Goal: Contribute content: Contribute content

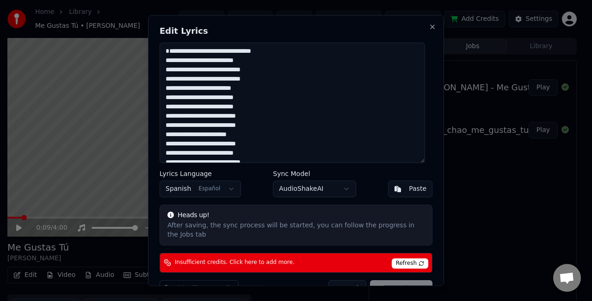
scroll to position [21, 0]
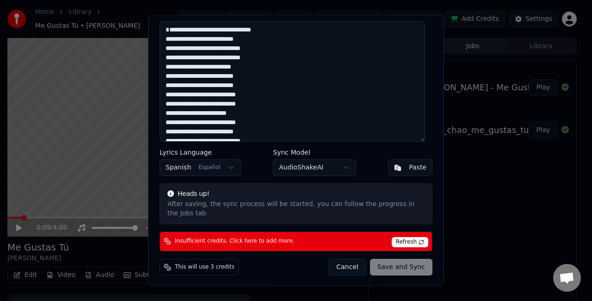
drag, startPoint x: 227, startPoint y: 37, endPoint x: 166, endPoint y: 39, distance: 60.1
click at [166, 39] on textarea at bounding box center [292, 82] width 265 height 120
click at [198, 38] on textarea at bounding box center [292, 82] width 265 height 120
drag, startPoint x: 175, startPoint y: 38, endPoint x: 153, endPoint y: 34, distance: 22.6
click at [153, 34] on div "Edit Lyrics Lyrics Language Spanish Español Sync Model AudioShakeAI Paste Heads…" at bounding box center [296, 150] width 296 height 270
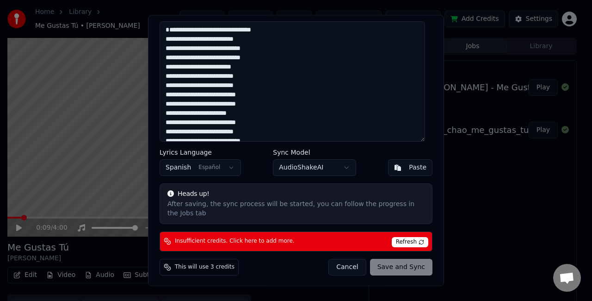
click at [180, 43] on textarea at bounding box center [292, 82] width 265 height 120
drag, startPoint x: 194, startPoint y: 38, endPoint x: 177, endPoint y: 38, distance: 17.1
click at [177, 38] on textarea at bounding box center [292, 82] width 265 height 120
click at [198, 38] on textarea at bounding box center [292, 82] width 265 height 120
click at [202, 39] on textarea at bounding box center [292, 82] width 265 height 120
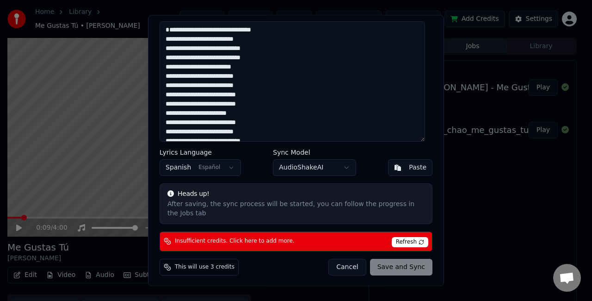
drag, startPoint x: 204, startPoint y: 38, endPoint x: 197, endPoint y: 38, distance: 7.4
click at [197, 38] on textarea at bounding box center [292, 82] width 265 height 120
drag, startPoint x: 208, startPoint y: 38, endPoint x: 228, endPoint y: 40, distance: 19.9
click at [228, 40] on textarea at bounding box center [292, 82] width 265 height 120
drag, startPoint x: 230, startPoint y: 37, endPoint x: 208, endPoint y: 40, distance: 22.4
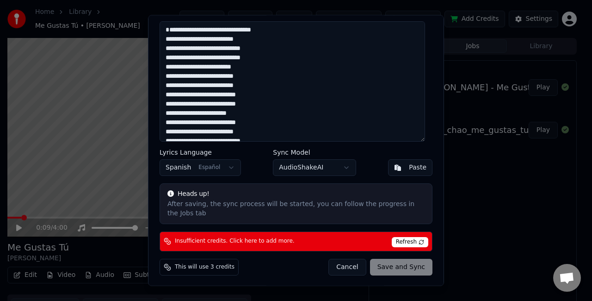
click at [208, 40] on textarea at bounding box center [292, 82] width 265 height 120
drag, startPoint x: 246, startPoint y: 39, endPoint x: 252, endPoint y: 38, distance: 6.5
click at [252, 38] on textarea at bounding box center [292, 82] width 265 height 120
drag, startPoint x: 236, startPoint y: 40, endPoint x: 242, endPoint y: 39, distance: 6.5
click at [242, 39] on textarea at bounding box center [292, 82] width 265 height 120
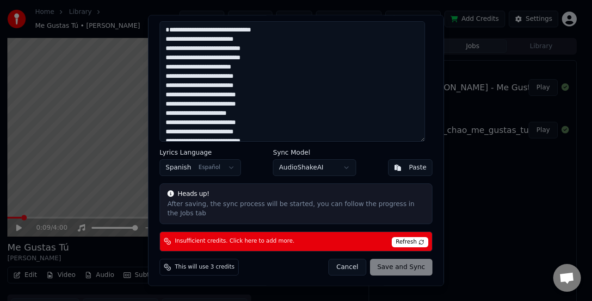
drag, startPoint x: 244, startPoint y: 40, endPoint x: 262, endPoint y: 40, distance: 17.6
click at [262, 40] on textarea at bounding box center [292, 82] width 265 height 120
drag, startPoint x: 272, startPoint y: 38, endPoint x: 244, endPoint y: 42, distance: 28.4
click at [244, 42] on textarea at bounding box center [292, 82] width 265 height 120
drag, startPoint x: 262, startPoint y: 48, endPoint x: 205, endPoint y: 50, distance: 56.9
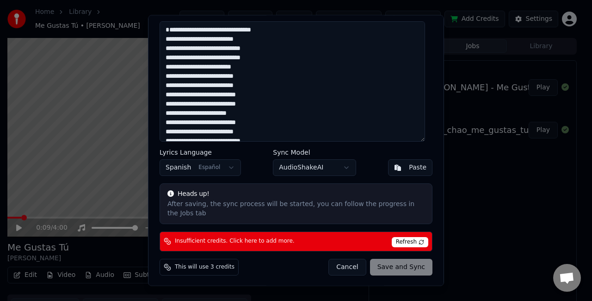
click at [205, 50] on textarea at bounding box center [292, 82] width 265 height 120
click at [200, 48] on textarea at bounding box center [292, 82] width 265 height 120
drag, startPoint x: 207, startPoint y: 49, endPoint x: 166, endPoint y: 49, distance: 40.7
click at [166, 49] on textarea at bounding box center [292, 82] width 265 height 120
drag, startPoint x: 248, startPoint y: 50, endPoint x: 216, endPoint y: 50, distance: 31.4
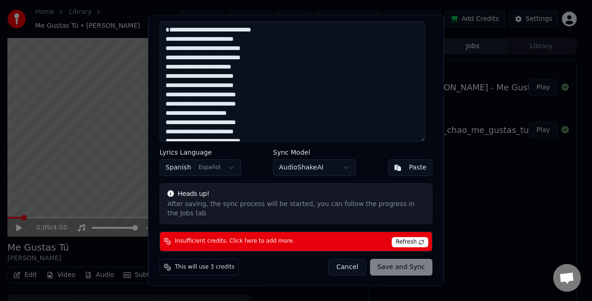
click at [216, 50] on textarea at bounding box center [292, 82] width 265 height 120
drag, startPoint x: 222, startPoint y: 58, endPoint x: 153, endPoint y: 57, distance: 69.4
click at [153, 57] on div "Edit Lyrics Lyrics Language Spanish Español Sync Model AudioShakeAI Paste Heads…" at bounding box center [296, 150] width 296 height 270
drag, startPoint x: 290, startPoint y: 59, endPoint x: 229, endPoint y: 58, distance: 61.0
click at [229, 58] on textarea at bounding box center [292, 82] width 265 height 120
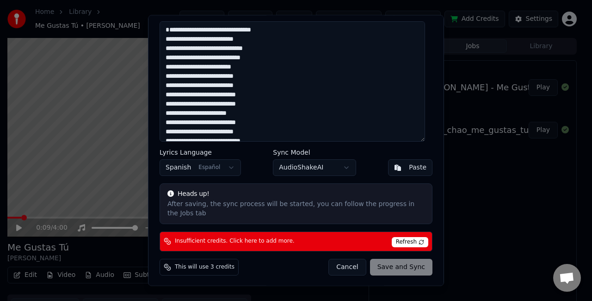
drag, startPoint x: 304, startPoint y: 54, endPoint x: 230, endPoint y: 59, distance: 74.6
click at [230, 59] on textarea at bounding box center [292, 82] width 265 height 120
drag, startPoint x: 263, startPoint y: 68, endPoint x: 221, endPoint y: 68, distance: 41.6
click at [221, 68] on textarea at bounding box center [292, 82] width 265 height 120
paste textarea
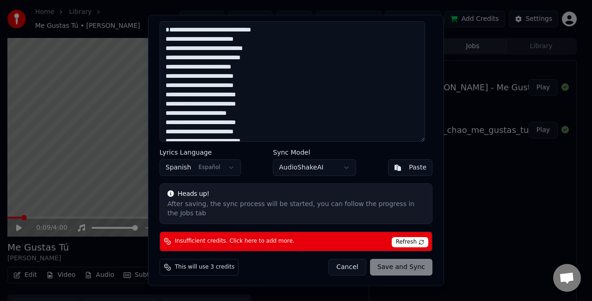
drag, startPoint x: 250, startPoint y: 76, endPoint x: 214, endPoint y: 77, distance: 36.1
click at [214, 77] on textarea at bounding box center [292, 82] width 265 height 120
paste textarea
drag, startPoint x: 254, startPoint y: 88, endPoint x: 215, endPoint y: 86, distance: 38.4
click at [215, 86] on textarea at bounding box center [292, 82] width 265 height 120
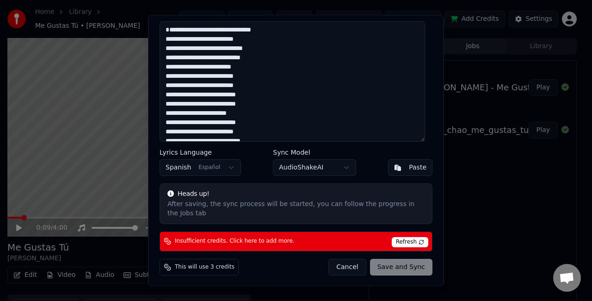
paste textarea
drag, startPoint x: 261, startPoint y: 86, endPoint x: 220, endPoint y: 86, distance: 41.1
click at [220, 86] on textarea at bounding box center [292, 82] width 265 height 120
paste textarea
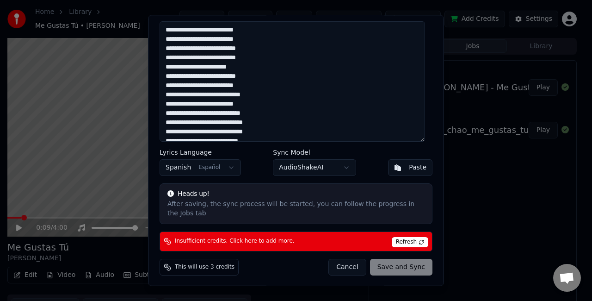
drag, startPoint x: 256, startPoint y: 96, endPoint x: 215, endPoint y: 95, distance: 41.6
click at [215, 95] on textarea at bounding box center [292, 82] width 265 height 120
paste textarea
drag, startPoint x: 260, startPoint y: 103, endPoint x: 221, endPoint y: 102, distance: 39.3
click at [221, 102] on textarea at bounding box center [292, 82] width 265 height 120
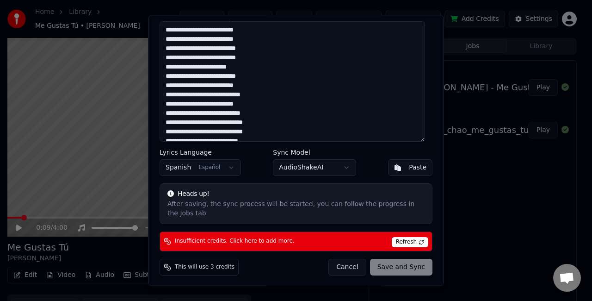
paste textarea
drag, startPoint x: 256, startPoint y: 113, endPoint x: 215, endPoint y: 111, distance: 40.7
click at [215, 111] on textarea at bounding box center [292, 82] width 265 height 120
paste textarea
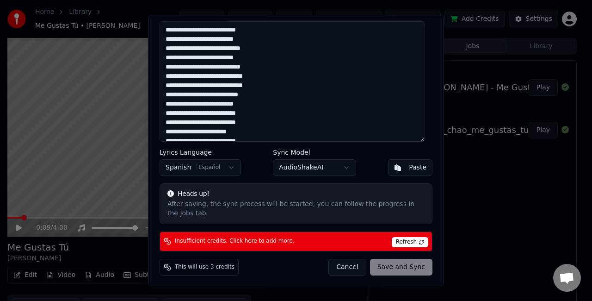
drag, startPoint x: 271, startPoint y: 78, endPoint x: 230, endPoint y: 78, distance: 41.1
click at [230, 78] on textarea at bounding box center [292, 82] width 265 height 120
drag, startPoint x: 228, startPoint y: 76, endPoint x: 269, endPoint y: 78, distance: 40.7
click at [269, 78] on textarea at bounding box center [292, 82] width 265 height 120
paste textarea
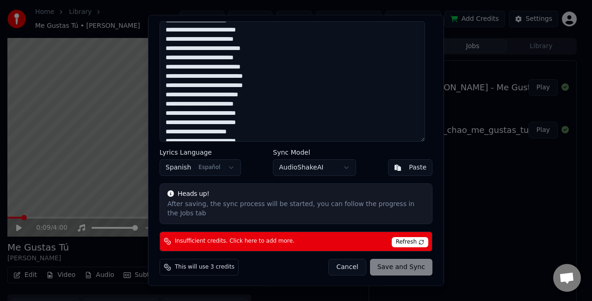
drag, startPoint x: 267, startPoint y: 86, endPoint x: 231, endPoint y: 85, distance: 36.6
click at [231, 85] on textarea at bounding box center [292, 82] width 265 height 120
paste textarea
drag, startPoint x: 275, startPoint y: 94, endPoint x: 230, endPoint y: 94, distance: 45.3
click at [230, 94] on textarea at bounding box center [292, 82] width 265 height 120
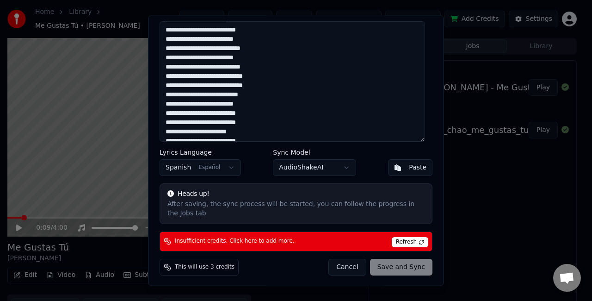
paste textarea
drag, startPoint x: 264, startPoint y: 105, endPoint x: 221, endPoint y: 104, distance: 42.5
click at [221, 104] on textarea at bounding box center [292, 82] width 265 height 120
paste textarea
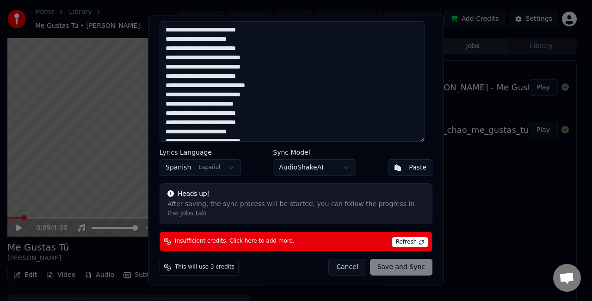
drag, startPoint x: 262, startPoint y: 60, endPoint x: 218, endPoint y: 60, distance: 43.9
click at [218, 60] on textarea at bounding box center [292, 82] width 265 height 120
paste textarea
drag, startPoint x: 263, startPoint y: 67, endPoint x: 223, endPoint y: 68, distance: 39.8
click at [223, 68] on textarea at bounding box center [292, 82] width 265 height 120
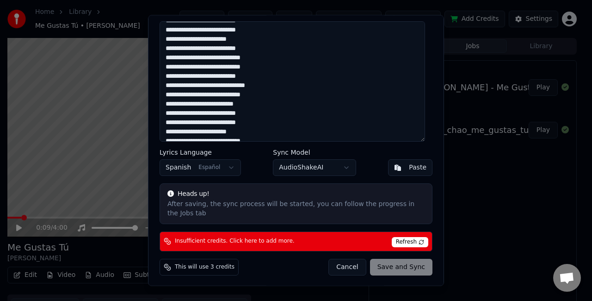
paste textarea
drag, startPoint x: 264, startPoint y: 79, endPoint x: 226, endPoint y: 78, distance: 37.9
click at [226, 78] on textarea at bounding box center [292, 82] width 265 height 120
paste textarea
drag, startPoint x: 250, startPoint y: 87, endPoint x: 219, endPoint y: 87, distance: 30.5
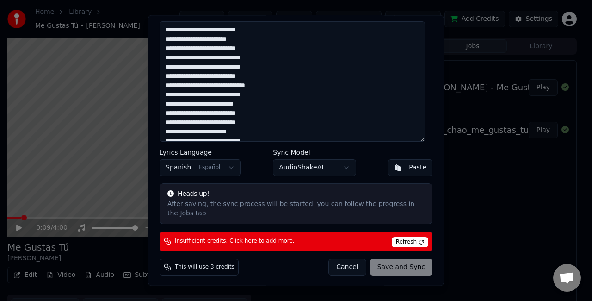
click at [219, 87] on textarea at bounding box center [292, 82] width 265 height 120
paste textarea
drag, startPoint x: 263, startPoint y: 94, endPoint x: 227, endPoint y: 96, distance: 35.2
click at [227, 96] on textarea at bounding box center [292, 82] width 265 height 120
paste textarea
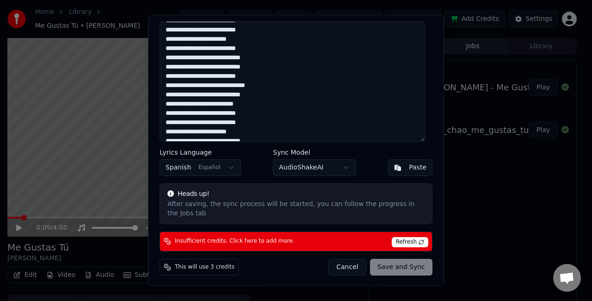
drag, startPoint x: 262, startPoint y: 103, endPoint x: 225, endPoint y: 105, distance: 37.5
click at [225, 105] on textarea at bounding box center [292, 82] width 265 height 120
paste textarea
drag, startPoint x: 279, startPoint y: 111, endPoint x: 228, endPoint y: 110, distance: 50.9
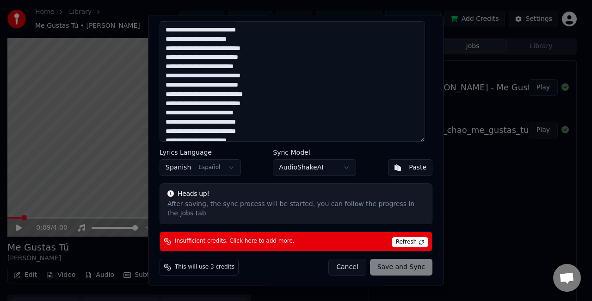
click at [228, 110] on textarea at bounding box center [292, 82] width 265 height 120
paste textarea
drag, startPoint x: 262, startPoint y: 101, endPoint x: 224, endPoint y: 102, distance: 37.5
click at [224, 102] on textarea at bounding box center [292, 82] width 265 height 120
paste textarea
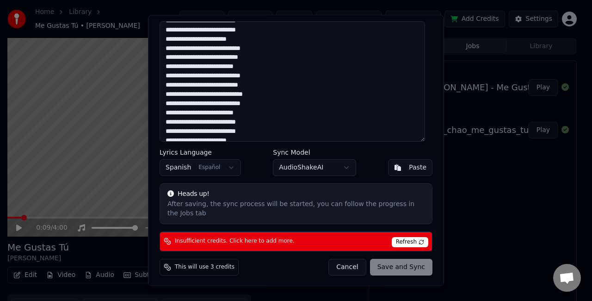
drag, startPoint x: 269, startPoint y: 94, endPoint x: 225, endPoint y: 94, distance: 43.9
click at [225, 94] on textarea at bounding box center [292, 82] width 265 height 120
paste textarea
drag, startPoint x: 266, startPoint y: 88, endPoint x: 223, endPoint y: 85, distance: 43.1
click at [223, 85] on textarea at bounding box center [292, 82] width 265 height 120
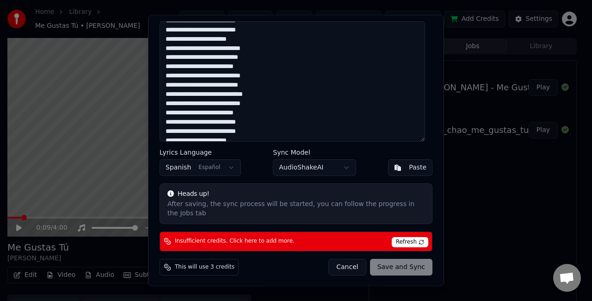
paste textarea
drag, startPoint x: 260, startPoint y: 77, endPoint x: 219, endPoint y: 76, distance: 40.7
click at [219, 76] on textarea at bounding box center [292, 82] width 265 height 120
paste textarea
drag, startPoint x: 266, startPoint y: 67, endPoint x: 220, endPoint y: 67, distance: 45.8
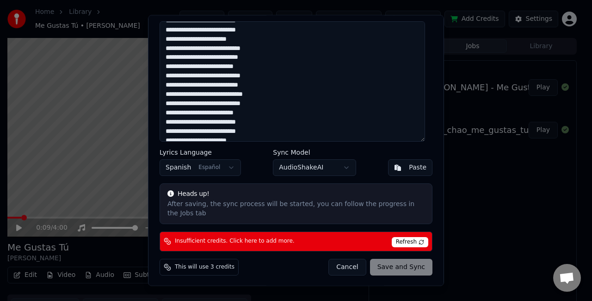
click at [220, 67] on textarea at bounding box center [292, 82] width 265 height 120
paste textarea
drag, startPoint x: 260, startPoint y: 58, endPoint x: 223, endPoint y: 59, distance: 37.0
click at [223, 59] on textarea at bounding box center [292, 82] width 265 height 120
paste textarea
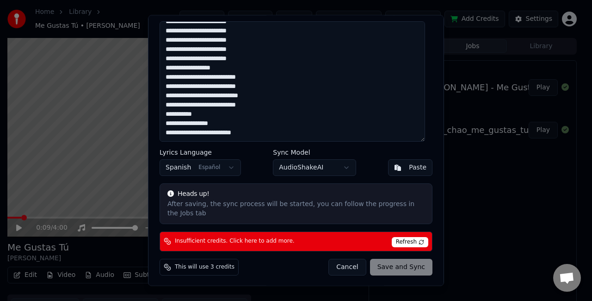
scroll to position [488, 0]
drag, startPoint x: 166, startPoint y: 69, endPoint x: 282, endPoint y: 131, distance: 131.8
click at [282, 131] on textarea at bounding box center [292, 82] width 265 height 120
drag, startPoint x: 285, startPoint y: 140, endPoint x: 161, endPoint y: 96, distance: 131.5
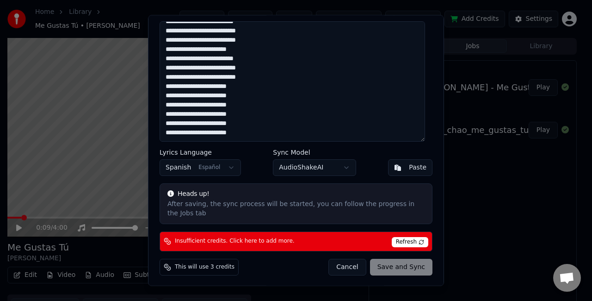
click at [161, 96] on textarea at bounding box center [292, 82] width 265 height 120
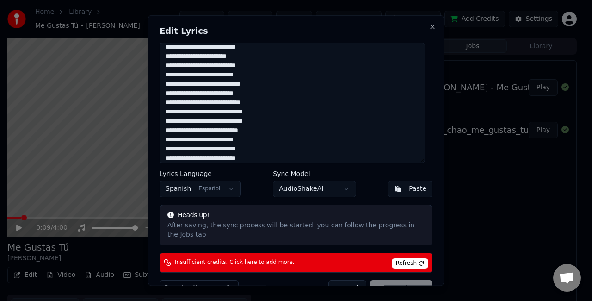
scroll to position [92, 0]
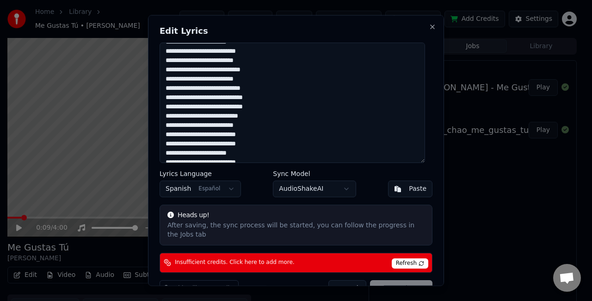
drag, startPoint x: 222, startPoint y: 97, endPoint x: 192, endPoint y: 100, distance: 30.6
click at [192, 100] on textarea at bounding box center [292, 103] width 265 height 120
click at [283, 102] on textarea at bounding box center [292, 103] width 265 height 120
drag, startPoint x: 172, startPoint y: 155, endPoint x: 177, endPoint y: 156, distance: 5.2
click at [172, 155] on textarea at bounding box center [292, 103] width 265 height 120
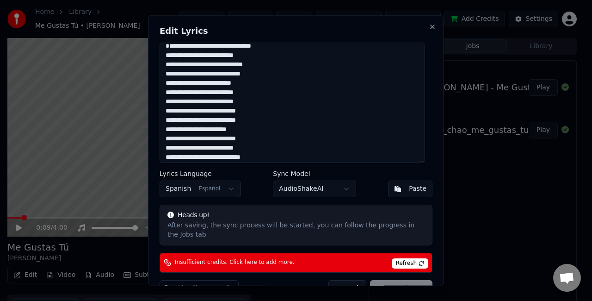
scroll to position [0, 0]
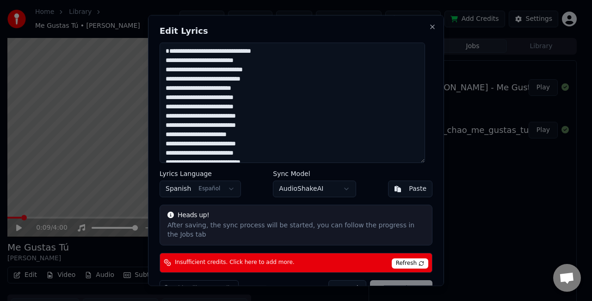
click at [254, 77] on textarea at bounding box center [292, 103] width 265 height 120
drag, startPoint x: 279, startPoint y: 78, endPoint x: 231, endPoint y: 79, distance: 48.6
click at [231, 79] on textarea at bounding box center [292, 103] width 265 height 120
drag, startPoint x: 264, startPoint y: 87, endPoint x: 223, endPoint y: 89, distance: 40.2
click at [223, 89] on textarea at bounding box center [292, 103] width 265 height 120
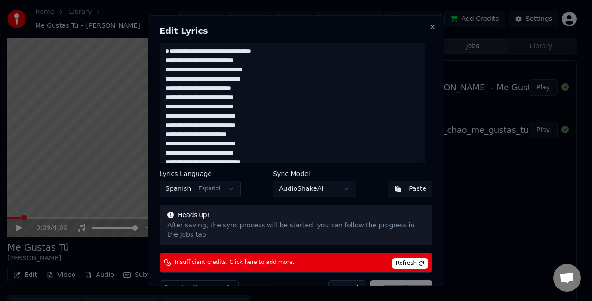
paste textarea
drag, startPoint x: 261, startPoint y: 100, endPoint x: 212, endPoint y: 100, distance: 49.5
click at [212, 100] on textarea at bounding box center [292, 103] width 265 height 120
paste textarea
drag, startPoint x: 251, startPoint y: 106, endPoint x: 215, endPoint y: 108, distance: 36.6
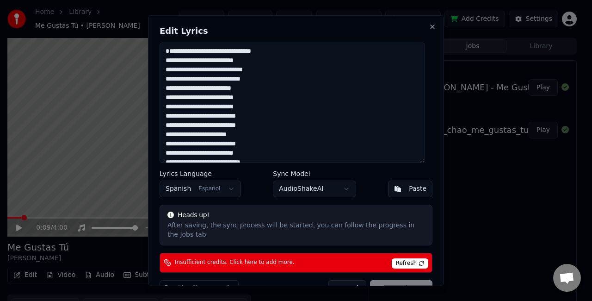
click at [215, 108] on textarea at bounding box center [292, 103] width 265 height 120
paste textarea
drag, startPoint x: 257, startPoint y: 108, endPoint x: 219, endPoint y: 108, distance: 37.9
click at [219, 108] on textarea at bounding box center [292, 103] width 265 height 120
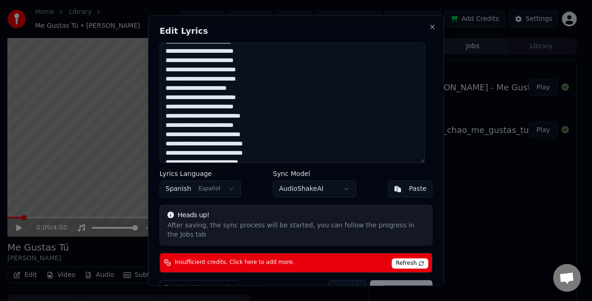
paste textarea
drag, startPoint x: 256, startPoint y: 117, endPoint x: 215, endPoint y: 117, distance: 41.2
click at [215, 117] on textarea at bounding box center [292, 103] width 265 height 120
paste textarea
drag, startPoint x: 260, startPoint y: 125, endPoint x: 221, endPoint y: 123, distance: 38.9
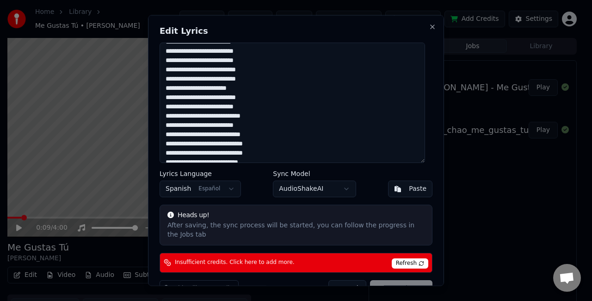
click at [221, 123] on textarea at bounding box center [292, 103] width 265 height 120
paste textarea "*"
drag, startPoint x: 267, startPoint y: 126, endPoint x: 219, endPoint y: 126, distance: 47.6
click at [219, 126] on textarea at bounding box center [292, 103] width 265 height 120
paste textarea
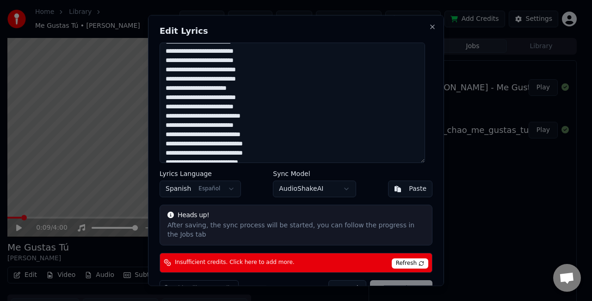
drag, startPoint x: 251, startPoint y: 138, endPoint x: 215, endPoint y: 137, distance: 36.1
click at [215, 137] on textarea at bounding box center [292, 103] width 265 height 120
paste textarea
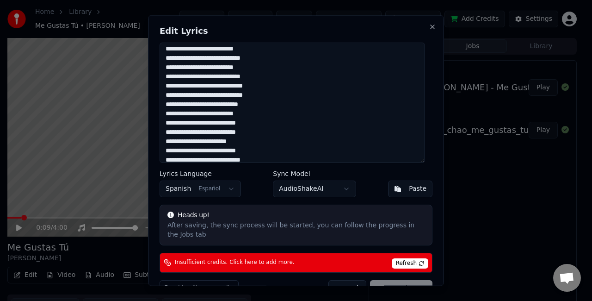
scroll to position [92, 0]
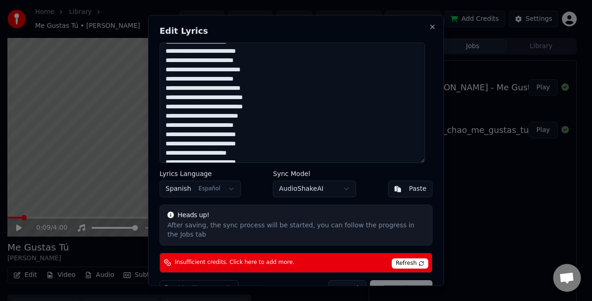
drag, startPoint x: 271, startPoint y: 97, endPoint x: 227, endPoint y: 97, distance: 43.5
click at [227, 97] on textarea at bounding box center [292, 103] width 265 height 120
paste textarea
drag, startPoint x: 275, startPoint y: 109, endPoint x: 232, endPoint y: 107, distance: 43.0
click at [232, 107] on textarea at bounding box center [292, 103] width 265 height 120
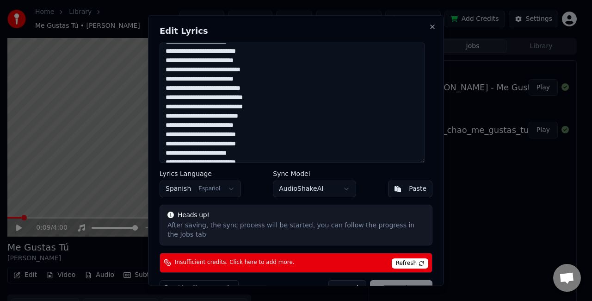
paste textarea
drag, startPoint x: 266, startPoint y: 118, endPoint x: 230, endPoint y: 115, distance: 35.7
click at [230, 115] on textarea at bounding box center [292, 103] width 265 height 120
paste textarea
drag, startPoint x: 260, startPoint y: 127, endPoint x: 221, endPoint y: 124, distance: 38.9
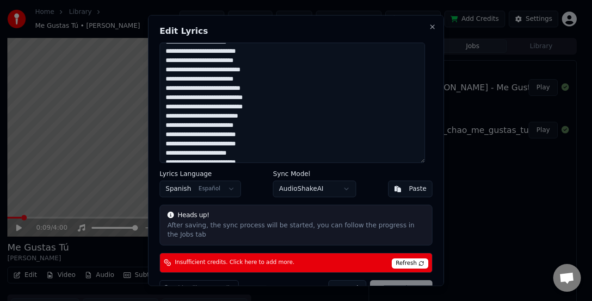
click at [221, 124] on textarea at bounding box center [292, 103] width 265 height 120
paste textarea
drag, startPoint x: 252, startPoint y: 136, endPoint x: 248, endPoint y: 135, distance: 4.7
click at [248, 135] on textarea at bounding box center [292, 103] width 265 height 120
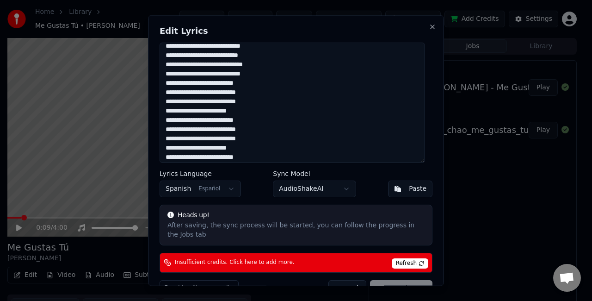
scroll to position [368, 0]
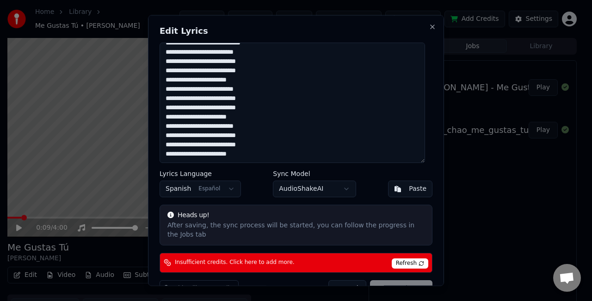
drag, startPoint x: 165, startPoint y: 80, endPoint x: 283, endPoint y: 157, distance: 141.6
click at [283, 157] on textarea at bounding box center [292, 103] width 265 height 120
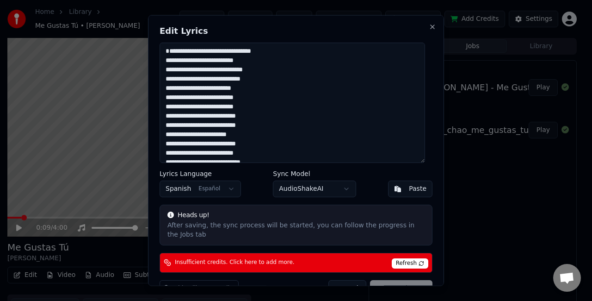
scroll to position [0, 0]
drag, startPoint x: 216, startPoint y: 89, endPoint x: 163, endPoint y: 91, distance: 53.7
click at [163, 91] on textarea "**********" at bounding box center [292, 103] width 265 height 120
drag, startPoint x: 207, startPoint y: 97, endPoint x: 160, endPoint y: 97, distance: 47.2
click at [160, 97] on textarea "**********" at bounding box center [292, 103] width 265 height 120
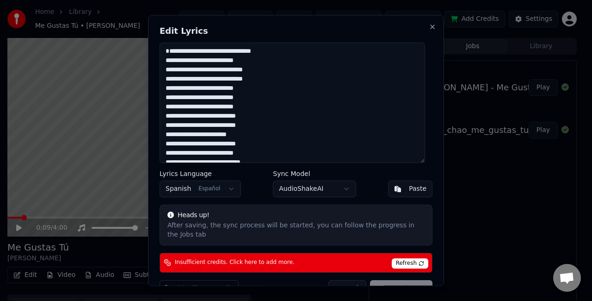
drag, startPoint x: 211, startPoint y: 105, endPoint x: 159, endPoint y: 107, distance: 52.3
click at [159, 107] on div "**********" at bounding box center [296, 150] width 296 height 270
drag, startPoint x: 211, startPoint y: 115, endPoint x: 158, endPoint y: 116, distance: 52.7
click at [158, 116] on div "**********" at bounding box center [296, 150] width 296 height 270
drag, startPoint x: 240, startPoint y: 114, endPoint x: 203, endPoint y: 112, distance: 37.0
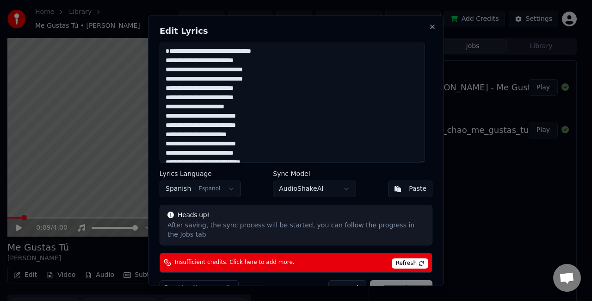
click at [203, 112] on textarea "**********" at bounding box center [292, 103] width 265 height 120
drag, startPoint x: 211, startPoint y: 114, endPoint x: 206, endPoint y: 115, distance: 5.2
click at [206, 115] on textarea "**********" at bounding box center [292, 103] width 265 height 120
drag, startPoint x: 208, startPoint y: 124, endPoint x: 165, endPoint y: 125, distance: 42.6
click at [165, 125] on textarea "**********" at bounding box center [292, 103] width 265 height 120
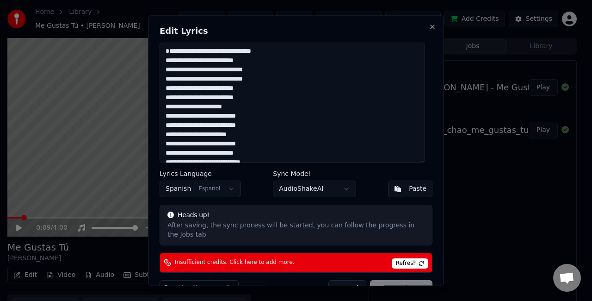
drag, startPoint x: 259, startPoint y: 123, endPoint x: 215, endPoint y: 126, distance: 44.0
click at [215, 126] on textarea "**********" at bounding box center [292, 103] width 265 height 120
drag, startPoint x: 268, startPoint y: 136, endPoint x: 215, endPoint y: 133, distance: 53.7
click at [215, 133] on textarea "**********" at bounding box center [292, 103] width 265 height 120
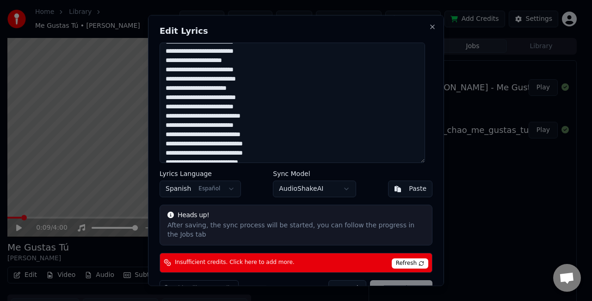
drag, startPoint x: 198, startPoint y: 68, endPoint x: 165, endPoint y: 68, distance: 33.3
click at [165, 68] on textarea "**********" at bounding box center [292, 103] width 265 height 120
drag, startPoint x: 198, startPoint y: 68, endPoint x: 159, endPoint y: 71, distance: 39.4
click at [160, 71] on textarea "**********" at bounding box center [292, 103] width 265 height 120
drag, startPoint x: 211, startPoint y: 78, endPoint x: 159, endPoint y: 78, distance: 52.2
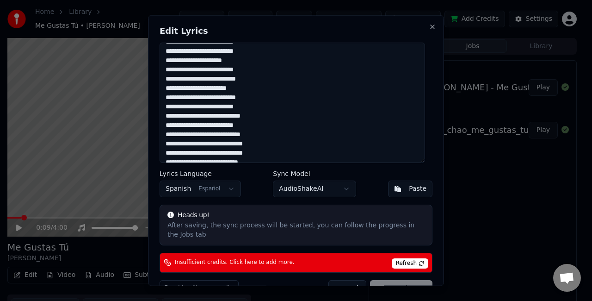
click at [159, 78] on div "**********" at bounding box center [296, 150] width 296 height 270
paste textarea
drag, startPoint x: 201, startPoint y: 88, endPoint x: 166, endPoint y: 87, distance: 35.2
click at [166, 87] on textarea "**********" at bounding box center [292, 103] width 265 height 120
paste textarea
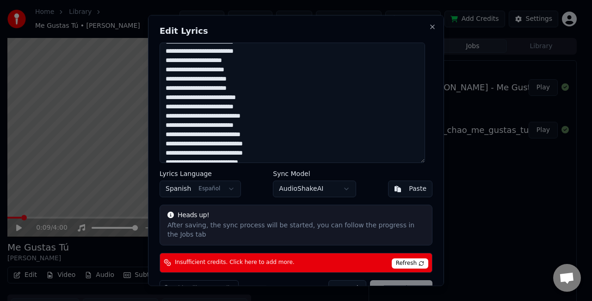
drag, startPoint x: 166, startPoint y: 97, endPoint x: 205, endPoint y: 96, distance: 39.3
click at [205, 96] on textarea "**********" at bounding box center [292, 103] width 265 height 120
drag, startPoint x: 235, startPoint y: 97, endPoint x: 204, endPoint y: 96, distance: 30.5
click at [204, 96] on textarea "**********" at bounding box center [292, 103] width 265 height 120
drag, startPoint x: 214, startPoint y: 104, endPoint x: 208, endPoint y: 104, distance: 6.0
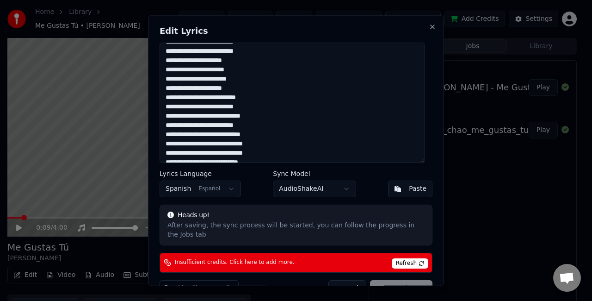
click at [208, 104] on textarea "**********" at bounding box center [292, 103] width 265 height 120
drag, startPoint x: 215, startPoint y: 105, endPoint x: 166, endPoint y: 106, distance: 49.0
click at [166, 106] on textarea "**********" at bounding box center [292, 103] width 265 height 120
drag, startPoint x: 210, startPoint y: 114, endPoint x: 165, endPoint y: 114, distance: 45.3
click at [165, 114] on textarea "**********" at bounding box center [292, 103] width 265 height 120
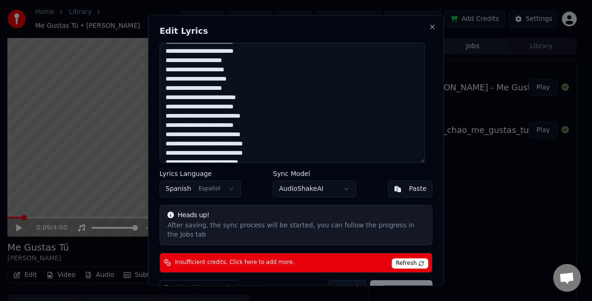
drag, startPoint x: 213, startPoint y: 124, endPoint x: 181, endPoint y: 125, distance: 32.4
click at [181, 125] on textarea "**********" at bounding box center [292, 103] width 265 height 120
drag, startPoint x: 214, startPoint y: 125, endPoint x: 163, endPoint y: 127, distance: 50.9
click at [163, 127] on textarea "**********" at bounding box center [292, 103] width 265 height 120
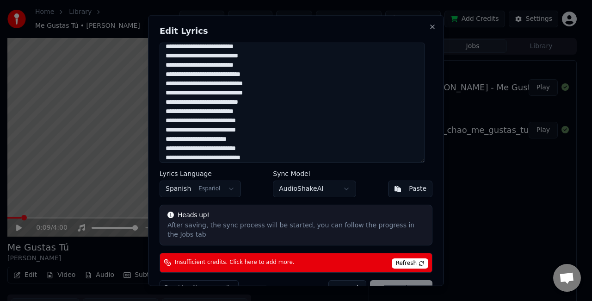
scroll to position [92, 0]
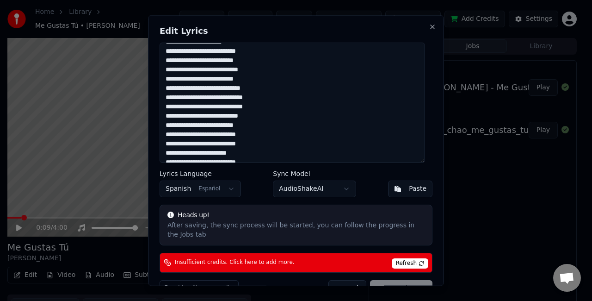
click at [202, 88] on textarea "**********" at bounding box center [292, 103] width 265 height 120
drag, startPoint x: 210, startPoint y: 87, endPoint x: 142, endPoint y: 88, distance: 67.5
click at [142, 88] on body "Home Library Me Gustas Tú • [PERSON_NAME] Create Import FAQ Video Guides Credit…" at bounding box center [292, 150] width 584 height 301
click at [204, 89] on textarea "**********" at bounding box center [292, 103] width 265 height 120
click at [214, 85] on textarea "**********" at bounding box center [292, 103] width 265 height 120
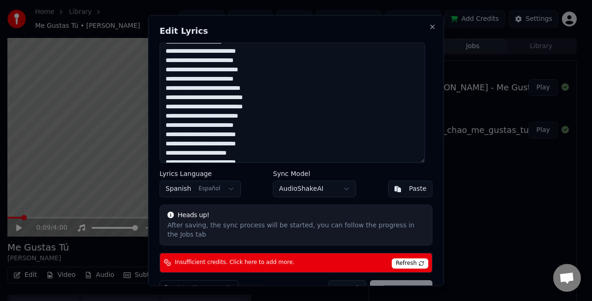
drag, startPoint x: 210, startPoint y: 86, endPoint x: 166, endPoint y: 89, distance: 44.0
click at [166, 89] on textarea "**********" at bounding box center [292, 103] width 265 height 120
drag, startPoint x: 224, startPoint y: 97, endPoint x: 168, endPoint y: 99, distance: 56.0
click at [168, 99] on textarea "**********" at bounding box center [292, 103] width 265 height 120
drag, startPoint x: 227, startPoint y: 104, endPoint x: 163, endPoint y: 105, distance: 63.8
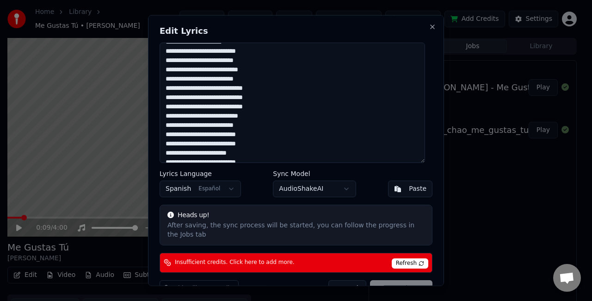
click at [163, 105] on textarea "**********" at bounding box center [292, 103] width 265 height 120
drag, startPoint x: 225, startPoint y: 115, endPoint x: 166, endPoint y: 116, distance: 58.3
click at [166, 116] on textarea "**********" at bounding box center [292, 103] width 265 height 120
drag, startPoint x: 217, startPoint y: 123, endPoint x: 155, endPoint y: 124, distance: 62.0
click at [155, 124] on div "**********" at bounding box center [296, 150] width 296 height 270
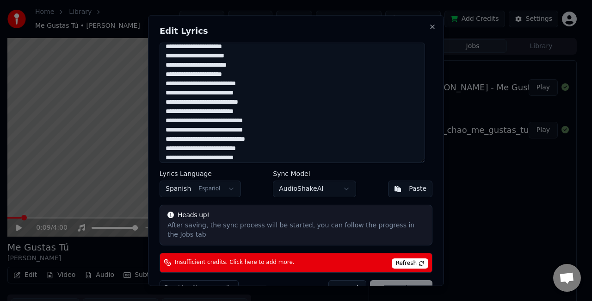
scroll to position [46, 0]
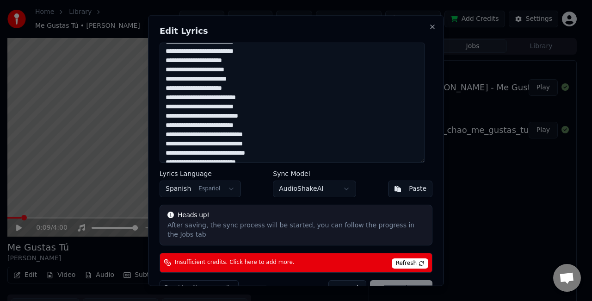
drag, startPoint x: 256, startPoint y: 96, endPoint x: 162, endPoint y: 71, distance: 97.1
click at [162, 71] on textarea "**********" at bounding box center [292, 103] width 265 height 120
drag, startPoint x: 265, startPoint y: 109, endPoint x: 165, endPoint y: 87, distance: 102.2
click at [165, 87] on textarea "**********" at bounding box center [292, 103] width 265 height 120
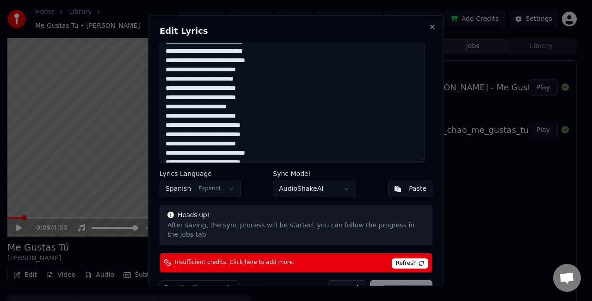
paste textarea "**********"
click at [241, 88] on textarea "**********" at bounding box center [292, 103] width 265 height 120
drag, startPoint x: 260, startPoint y: 80, endPoint x: 157, endPoint y: 74, distance: 103.3
click at [157, 74] on div "**********" at bounding box center [296, 150] width 296 height 270
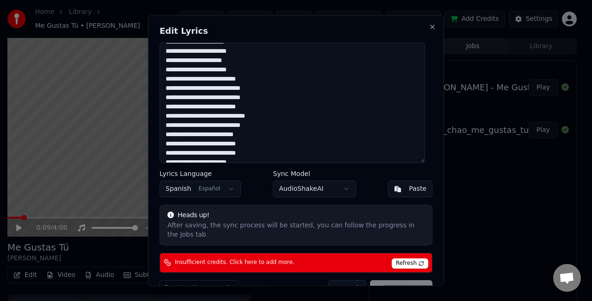
click at [163, 73] on textarea "**********" at bounding box center [292, 103] width 265 height 120
drag, startPoint x: 254, startPoint y: 124, endPoint x: 158, endPoint y: 124, distance: 96.2
click at [158, 124] on div "**********" at bounding box center [296, 150] width 296 height 270
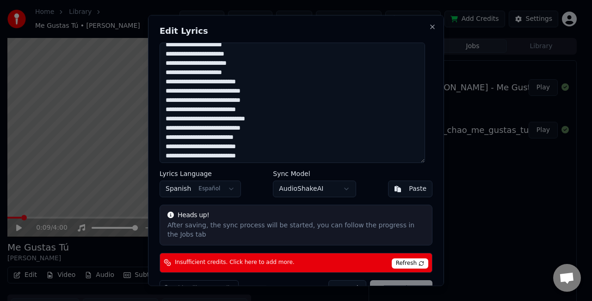
scroll to position [185, 0]
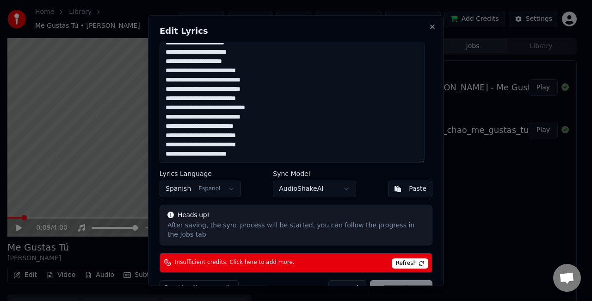
drag, startPoint x: 248, startPoint y: 87, endPoint x: 260, endPoint y: 90, distance: 12.9
click at [248, 87] on textarea "**********" at bounding box center [292, 103] width 265 height 120
drag, startPoint x: 212, startPoint y: 77, endPoint x: 166, endPoint y: 79, distance: 46.3
click at [166, 79] on textarea "**********" at bounding box center [292, 103] width 265 height 120
drag, startPoint x: 218, startPoint y: 86, endPoint x: 165, endPoint y: 87, distance: 52.7
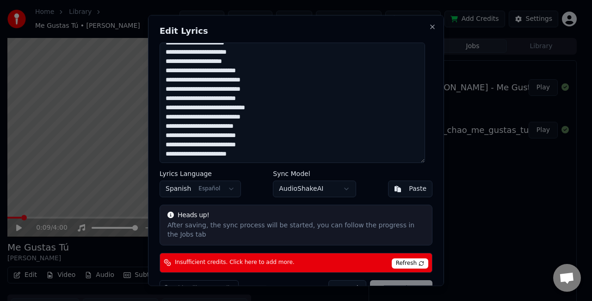
click at [165, 87] on textarea "**********" at bounding box center [292, 103] width 265 height 120
drag, startPoint x: 219, startPoint y: 96, endPoint x: 165, endPoint y: 99, distance: 54.2
click at [165, 99] on textarea "**********" at bounding box center [292, 103] width 265 height 120
drag, startPoint x: 215, startPoint y: 104, endPoint x: 164, endPoint y: 104, distance: 51.8
click at [164, 104] on textarea "**********" at bounding box center [292, 103] width 265 height 120
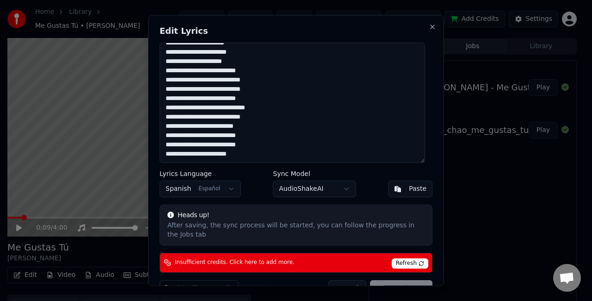
drag, startPoint x: 221, startPoint y: 116, endPoint x: 161, endPoint y: 114, distance: 59.7
click at [161, 114] on textarea "**********" at bounding box center [292, 103] width 265 height 120
drag, startPoint x: 220, startPoint y: 125, endPoint x: 161, endPoint y: 122, distance: 58.8
click at [161, 122] on textarea "**********" at bounding box center [292, 103] width 265 height 120
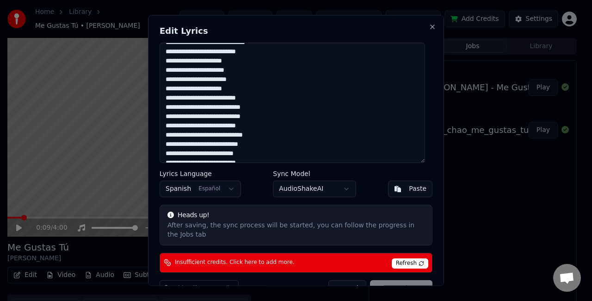
scroll to position [146, 0]
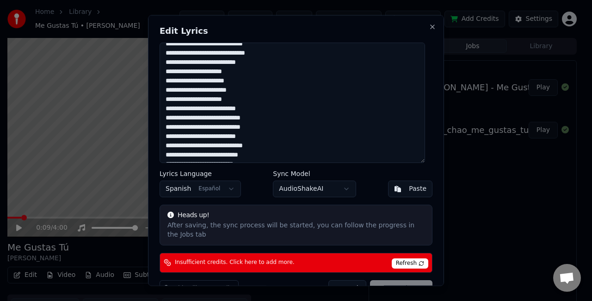
drag, startPoint x: 251, startPoint y: 106, endPoint x: 155, endPoint y: 81, distance: 98.5
click at [155, 81] on div "**********" at bounding box center [296, 150] width 296 height 270
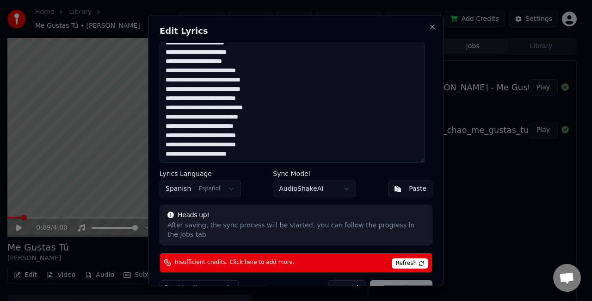
drag, startPoint x: 276, startPoint y: 155, endPoint x: 166, endPoint y: 128, distance: 114.4
click at [166, 128] on textarea "**********" at bounding box center [292, 103] width 265 height 120
paste textarea "**********"
type textarea "**********"
click at [406, 260] on span "Refresh" at bounding box center [410, 263] width 37 height 10
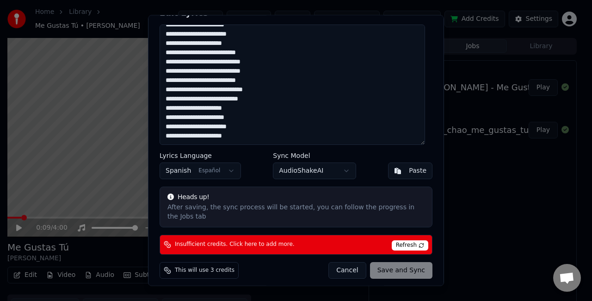
scroll to position [21, 0]
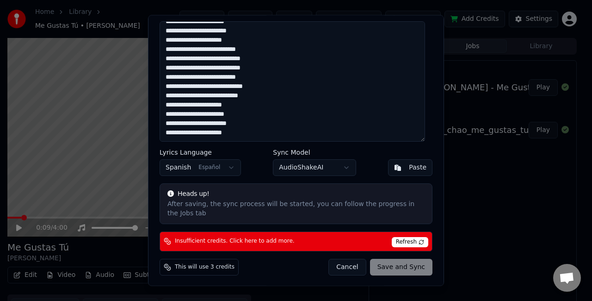
click at [399, 242] on span "Refresh" at bounding box center [410, 242] width 37 height 10
click at [344, 22] on textarea "**********" at bounding box center [292, 82] width 265 height 120
drag, startPoint x: 351, startPoint y: 18, endPoint x: 334, endPoint y: 25, distance: 18.8
click at [334, 25] on div "**********" at bounding box center [296, 150] width 296 height 270
click at [407, 20] on div "**********" at bounding box center [296, 150] width 296 height 270
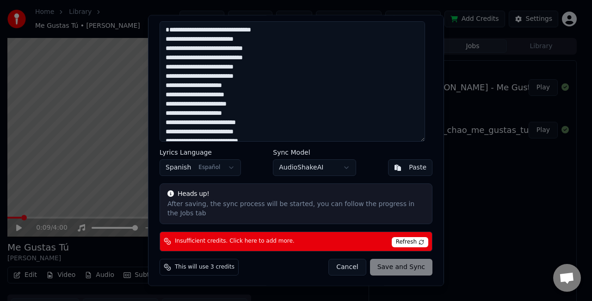
scroll to position [0, 0]
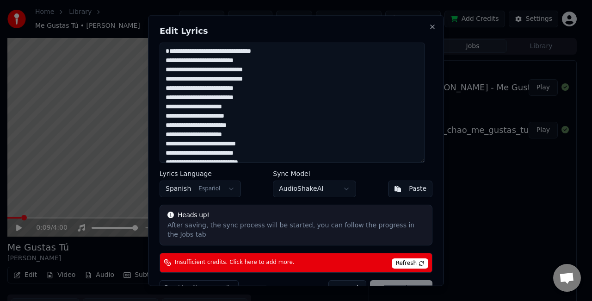
drag, startPoint x: 227, startPoint y: 125, endPoint x: 165, endPoint y: 56, distance: 92.6
click at [165, 56] on textarea "**********" at bounding box center [292, 103] width 265 height 120
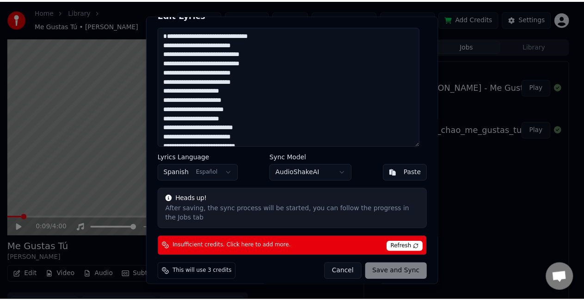
scroll to position [21, 0]
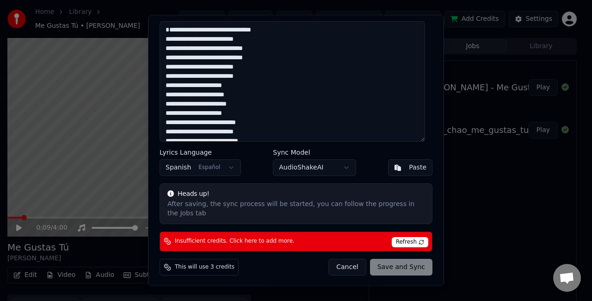
click at [348, 260] on button "Cancel" at bounding box center [346, 266] width 37 height 17
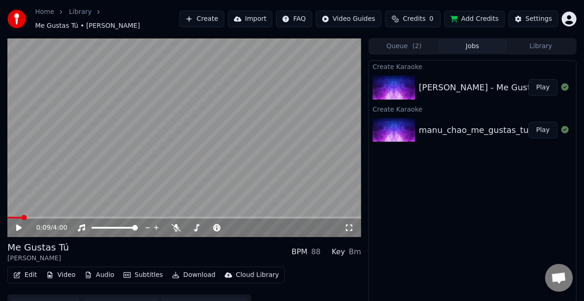
click at [420, 18] on span "Credits" at bounding box center [414, 18] width 23 height 9
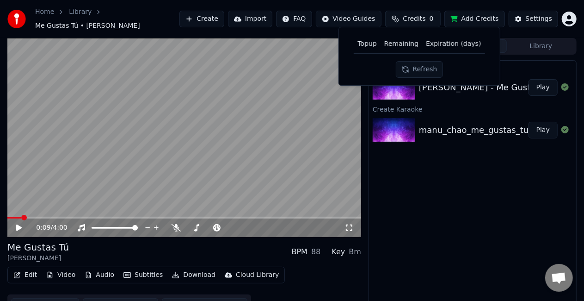
click at [418, 70] on button "Refresh" at bounding box center [420, 69] width 48 height 17
click at [387, 44] on th "Remaining" at bounding box center [402, 44] width 42 height 18
click at [393, 43] on th "Remaining" at bounding box center [402, 44] width 42 height 18
click at [416, 68] on button "Refresh" at bounding box center [420, 69] width 48 height 17
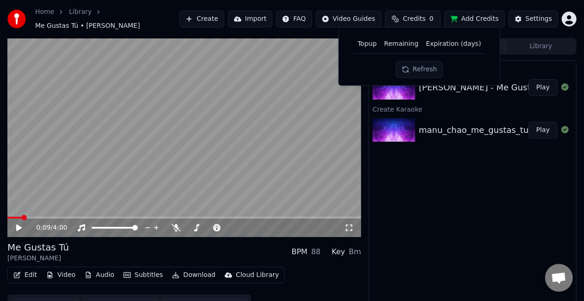
click at [417, 69] on button "Refresh" at bounding box center [420, 69] width 48 height 17
